Goal: Information Seeking & Learning: Learn about a topic

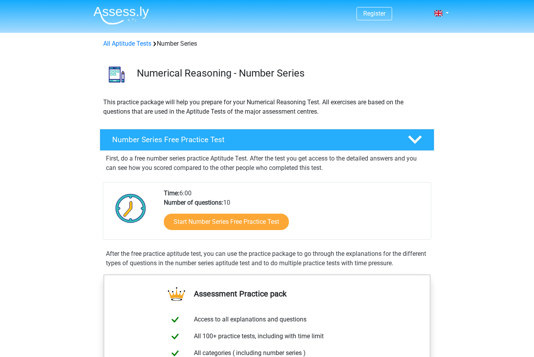
click at [177, 229] on link "Start Number Series Free Practice Test" at bounding box center [226, 222] width 125 height 16
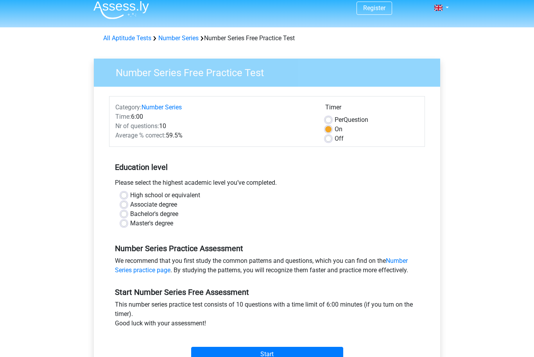
scroll to position [5, 0]
click at [130, 194] on label "High school or equivalent" at bounding box center [165, 195] width 70 height 9
click at [124, 194] on input "High school or equivalent" at bounding box center [124, 195] width 6 height 8
radio input "true"
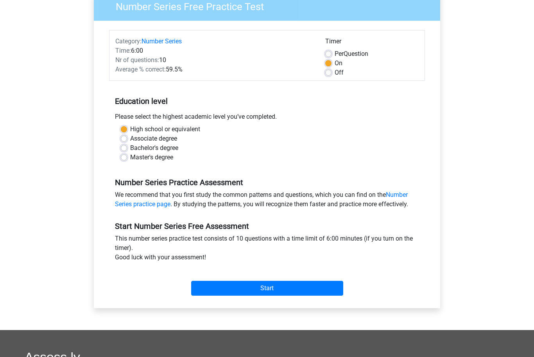
scroll to position [71, 0]
click at [209, 279] on div "Start" at bounding box center [267, 282] width 316 height 27
click at [216, 289] on input "Start" at bounding box center [267, 289] width 152 height 15
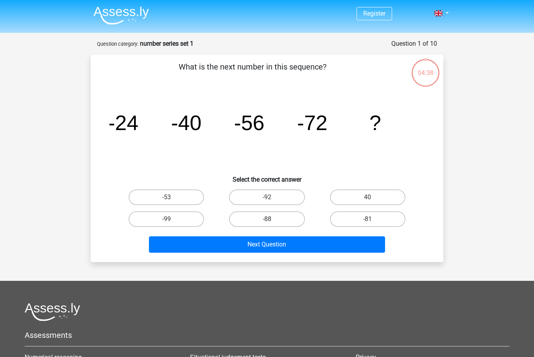
click at [249, 217] on label "-88" at bounding box center [266, 220] width 75 height 16
click at [267, 219] on input "-88" at bounding box center [269, 221] width 5 height 5
radio input "true"
click at [253, 239] on button "Next Question" at bounding box center [267, 245] width 237 height 16
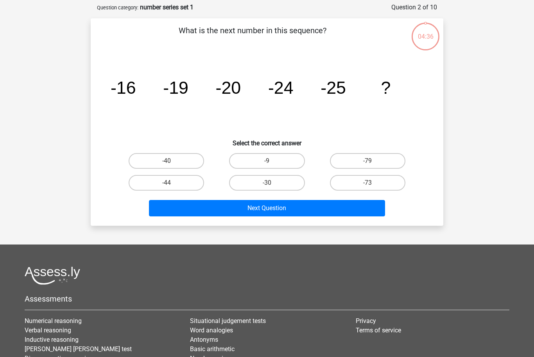
scroll to position [39, 0]
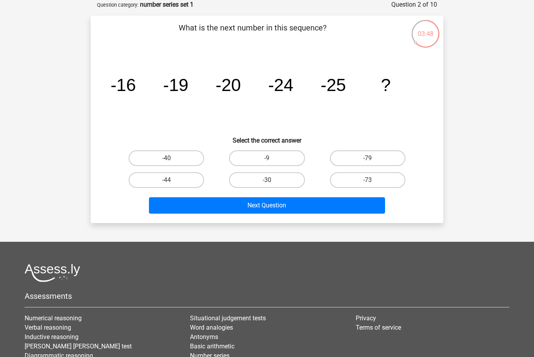
click at [249, 182] on label "-30" at bounding box center [266, 180] width 75 height 16
click at [267, 182] on input "-30" at bounding box center [269, 182] width 5 height 5
radio input "true"
click at [262, 206] on button "Next Question" at bounding box center [267, 205] width 237 height 16
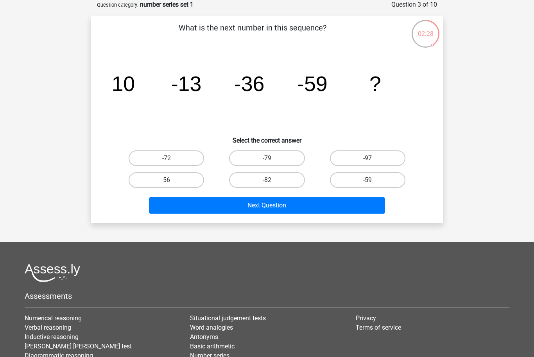
click at [254, 174] on label "-82" at bounding box center [266, 180] width 75 height 16
click at [267, 180] on input "-82" at bounding box center [269, 182] width 5 height 5
radio input "true"
click at [250, 200] on button "Next Question" at bounding box center [267, 205] width 237 height 16
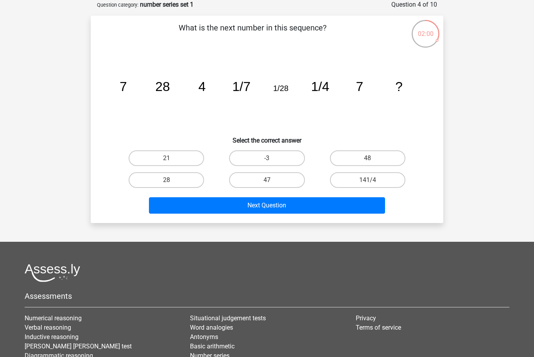
click at [144, 176] on label "28" at bounding box center [166, 180] width 75 height 16
click at [167, 180] on input "28" at bounding box center [169, 182] width 5 height 5
radio input "true"
click at [173, 203] on button "Next Question" at bounding box center [267, 205] width 237 height 16
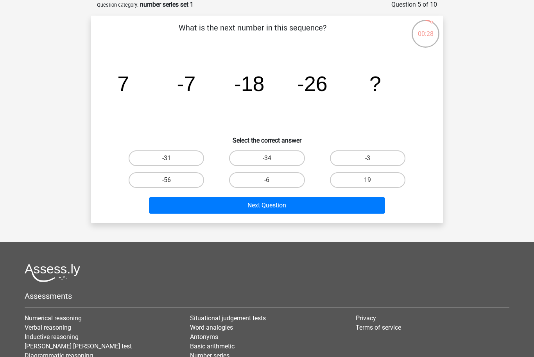
click at [246, 156] on label "-34" at bounding box center [266, 159] width 75 height 16
click at [267, 158] on input "-34" at bounding box center [269, 160] width 5 height 5
radio input "true"
click at [233, 198] on button "Next Question" at bounding box center [267, 205] width 237 height 16
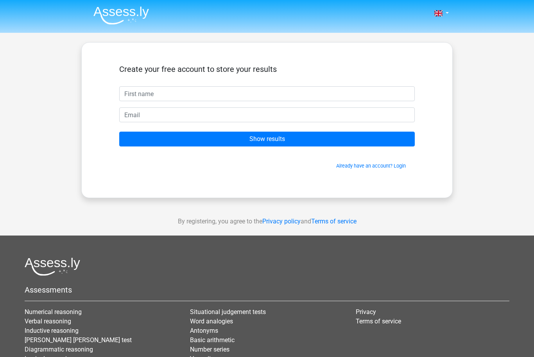
scroll to position [39, 0]
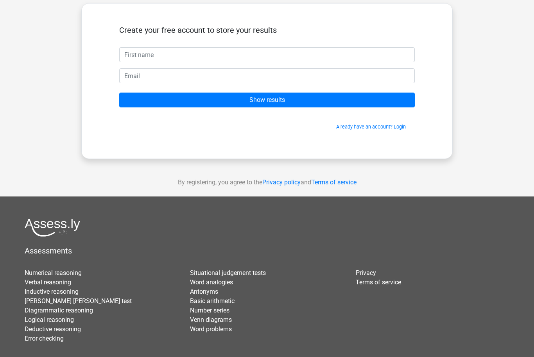
click at [138, 54] on input "text" at bounding box center [267, 54] width 296 height 15
type input "A"
type input "[PERSON_NAME]"
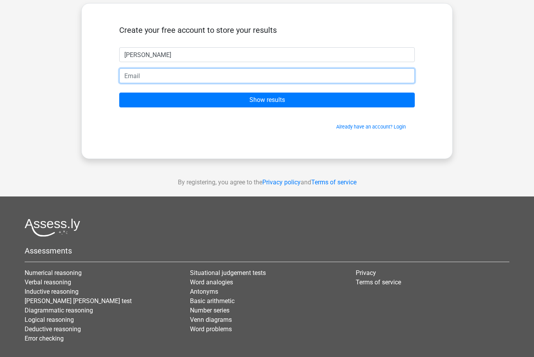
click at [134, 77] on input "email" at bounding box center [267, 76] width 296 height 15
type input "aidanwynnejones69@gmail.com"
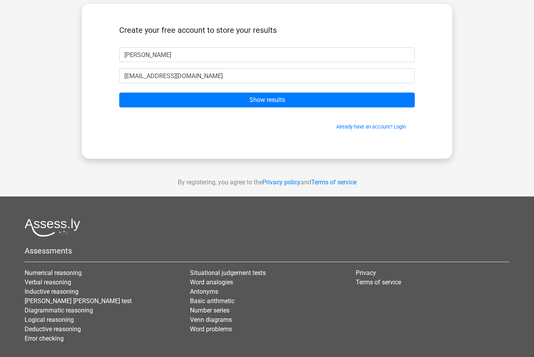
click at [168, 102] on input "Show results" at bounding box center [267, 100] width 296 height 15
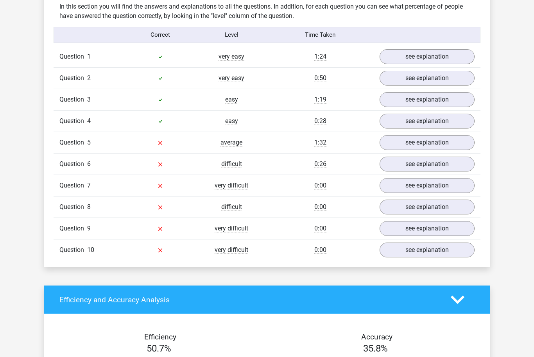
scroll to position [612, 0]
click at [235, 146] on span "average" at bounding box center [232, 143] width 22 height 8
click at [397, 145] on link "see explanation" at bounding box center [427, 142] width 95 height 15
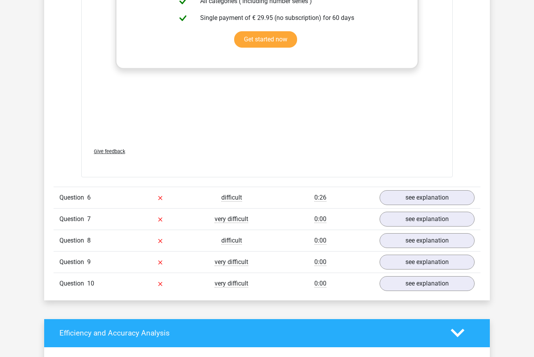
scroll to position [1060, 0]
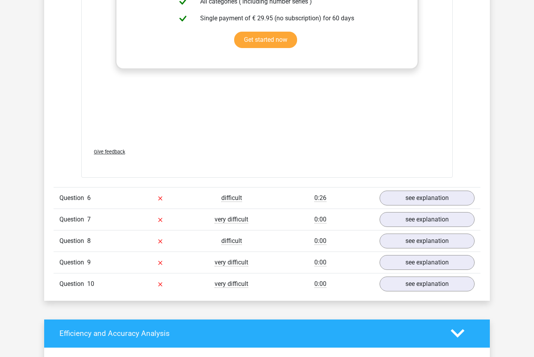
click at [77, 197] on span "Question" at bounding box center [73, 198] width 28 height 9
click at [403, 195] on link "see explanation" at bounding box center [427, 198] width 95 height 15
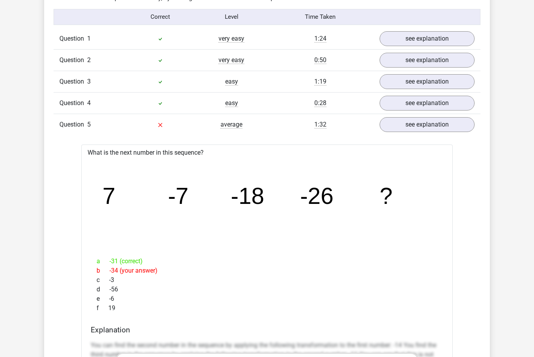
scroll to position [629, 0]
